Goal: Check status: Check status

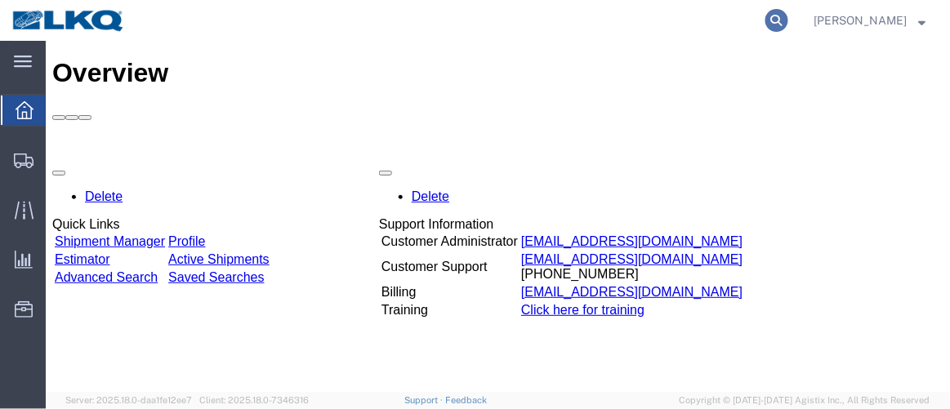
click at [788, 15] on icon at bounding box center [776, 20] width 23 height 23
type input "5"
type input "56232225"
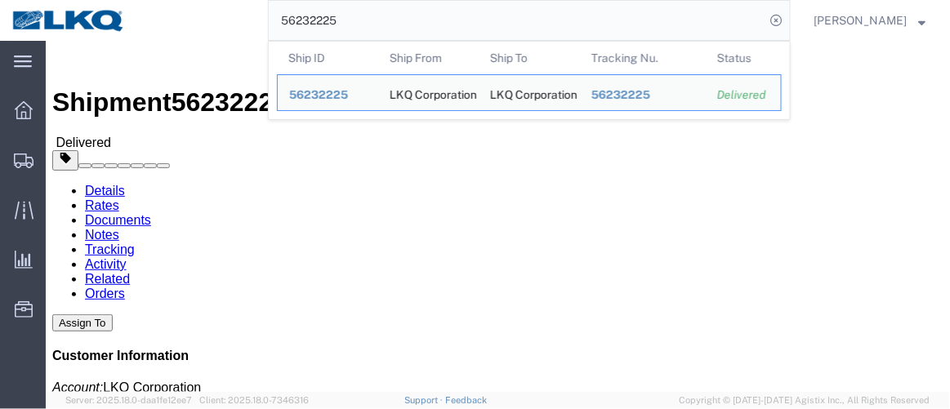
drag, startPoint x: 380, startPoint y: 22, endPoint x: 272, endPoint y: 23, distance: 107.8
click at [272, 23] on div "56232225 Ship ID Ship From Ship To Tracking Nu. Status Ship ID 56232225 Ship Fr…" at bounding box center [463, 20] width 653 height 41
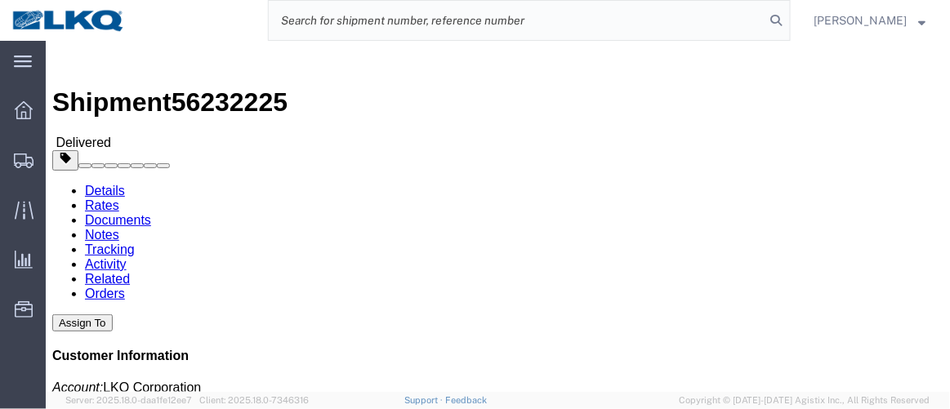
paste input "56260807"
type input "56260807"
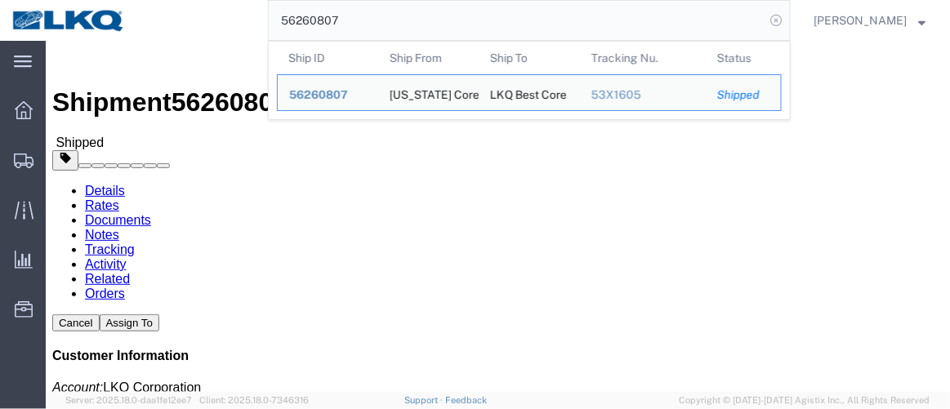
click at [788, 19] on icon at bounding box center [776, 20] width 23 height 23
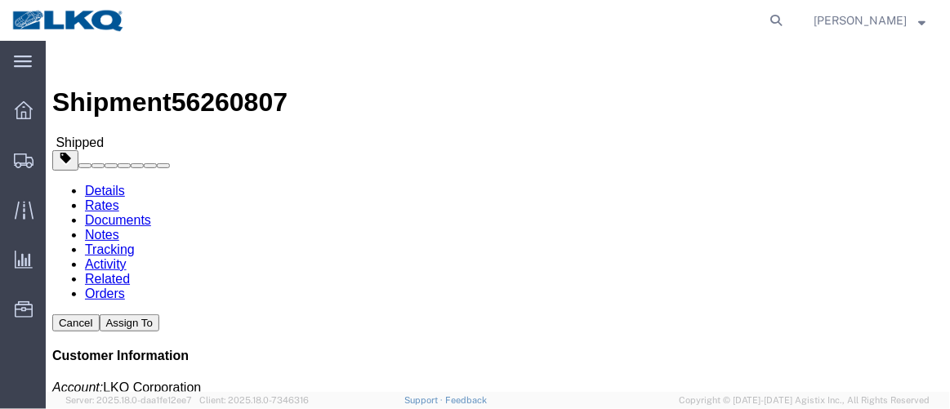
click at [88, 25] on img at bounding box center [68, 20] width 114 height 25
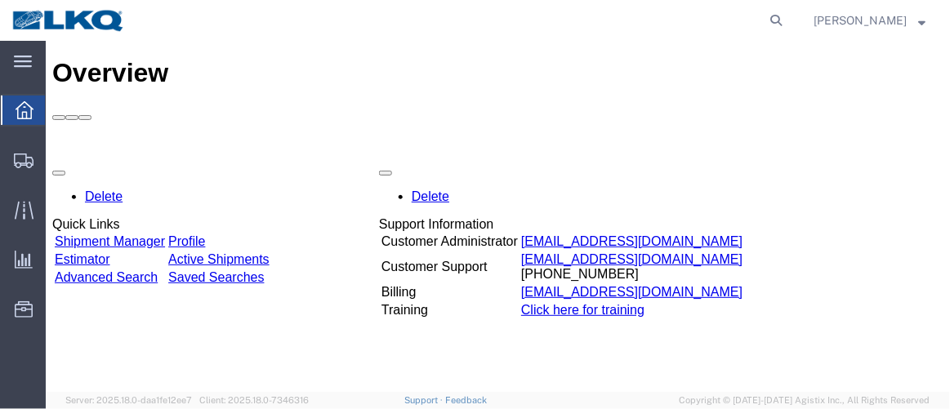
click at [742, 167] on div "Delete Quick Links Shipment Manager Profile Estimator Active Shipments Advanced…" at bounding box center [496, 406] width 891 height 490
